Goal: Task Accomplishment & Management: Manage account settings

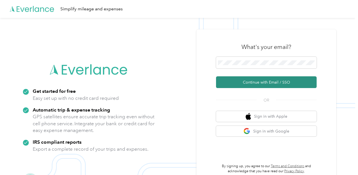
click at [241, 82] on button "Continue with Email / SSO" at bounding box center [266, 82] width 101 height 12
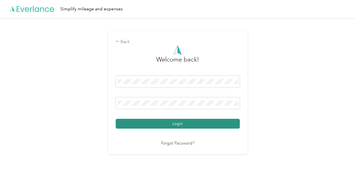
drag, startPoint x: 160, startPoint y: 125, endPoint x: 76, endPoint y: 135, distance: 84.8
click at [160, 124] on button "Login" at bounding box center [178, 124] width 124 height 10
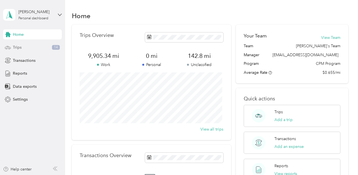
drag, startPoint x: 17, startPoint y: 42, endPoint x: 17, endPoint y: 46, distance: 3.7
click at [17, 45] on div "Home Trips 14 Transactions Reports Data exports Settings" at bounding box center [32, 66] width 59 height 75
click at [17, 46] on span "Trips" at bounding box center [17, 47] width 9 height 6
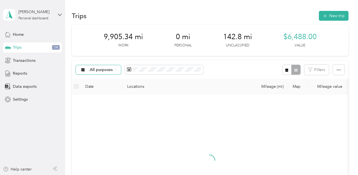
click at [105, 69] on span "All purposes" at bounding box center [101, 70] width 23 height 4
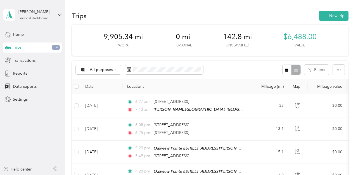
click at [104, 89] on span "Unclassified" at bounding box center [110, 90] width 41 height 6
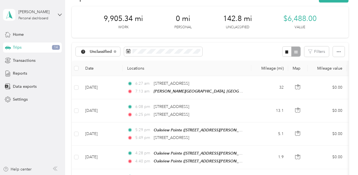
scroll to position [28, 0]
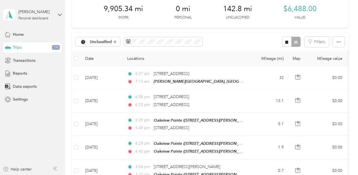
click at [286, 41] on icon "button" at bounding box center [287, 42] width 3 height 3
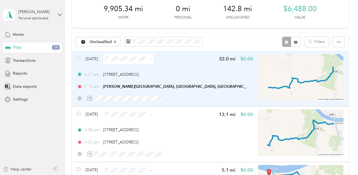
click at [203, 74] on div "6:27 am [STREET_ADDRESS]" at bounding box center [165, 75] width 176 height 6
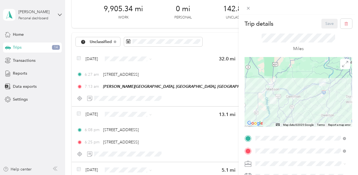
click at [278, 99] on div "Oakview Pointe [STREET_ADDRESS][PERSON_NAME]" at bounding box center [299, 93] width 67 height 12
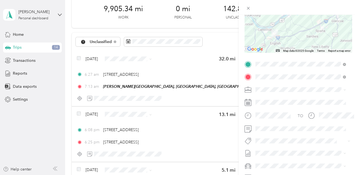
scroll to position [84, 0]
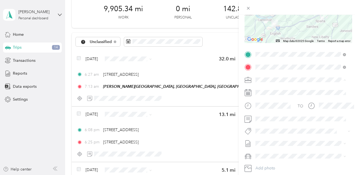
click at [276, 88] on span "Flagship Communities" at bounding box center [277, 89] width 39 height 5
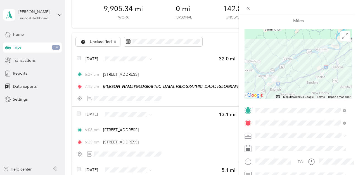
scroll to position [0, 0]
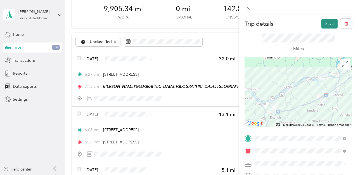
click at [322, 24] on button "Save" at bounding box center [330, 24] width 16 height 10
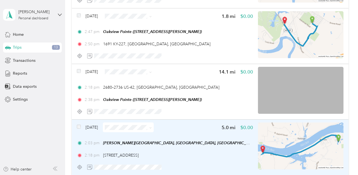
scroll to position [335, 0]
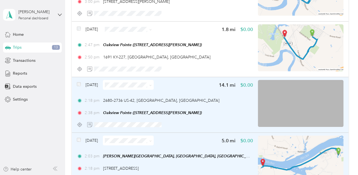
click at [82, 84] on div "[DATE]" at bounding box center [115, 85] width 77 height 10
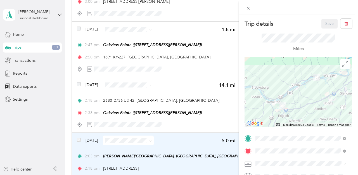
click at [79, 84] on div "Trip details Save This trip cannot be edited because it is either under review,…" at bounding box center [179, 87] width 358 height 175
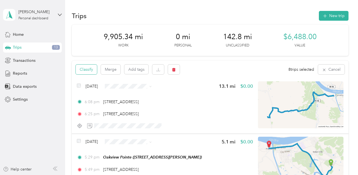
click at [82, 69] on button "Classify" at bounding box center [86, 70] width 21 height 10
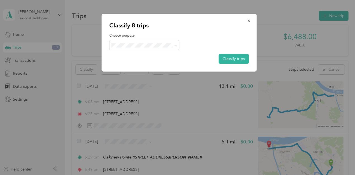
click at [146, 55] on span "Flagship Communities" at bounding box center [149, 56] width 52 height 6
click at [225, 58] on button "Classify trips" at bounding box center [234, 59] width 30 height 10
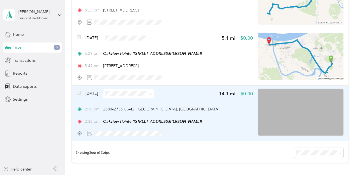
scroll to position [112, 0]
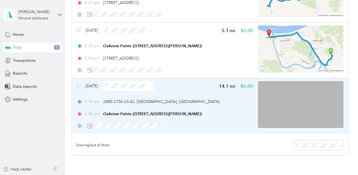
click at [129, 83] on span at bounding box center [128, 86] width 51 height 10
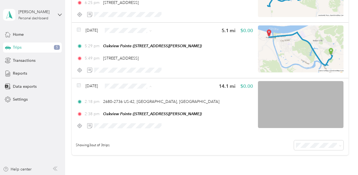
click at [146, 96] on span "Flagship Communities" at bounding box center [145, 96] width 41 height 6
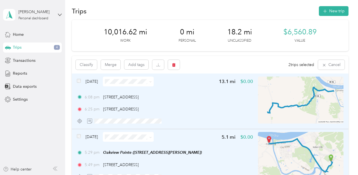
scroll to position [0, 0]
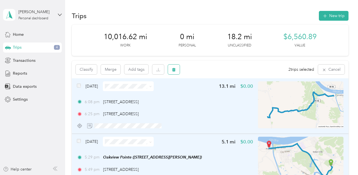
click at [174, 71] on icon "button" at bounding box center [173, 70] width 3 height 4
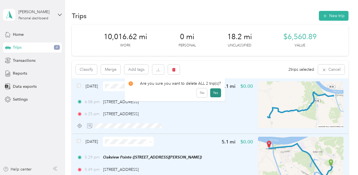
click at [213, 90] on button "Yes" at bounding box center [215, 92] width 11 height 9
